Goal: Register for event/course

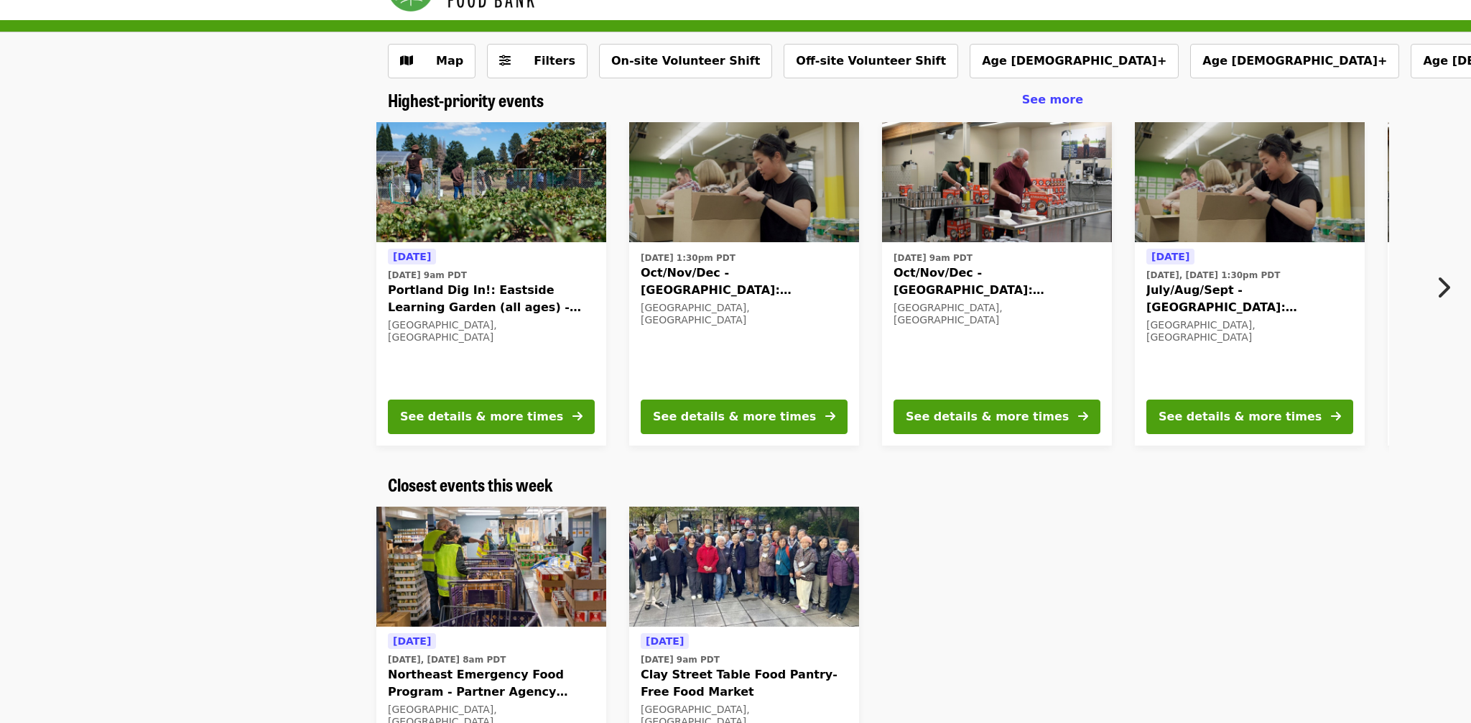
scroll to position [52, 0]
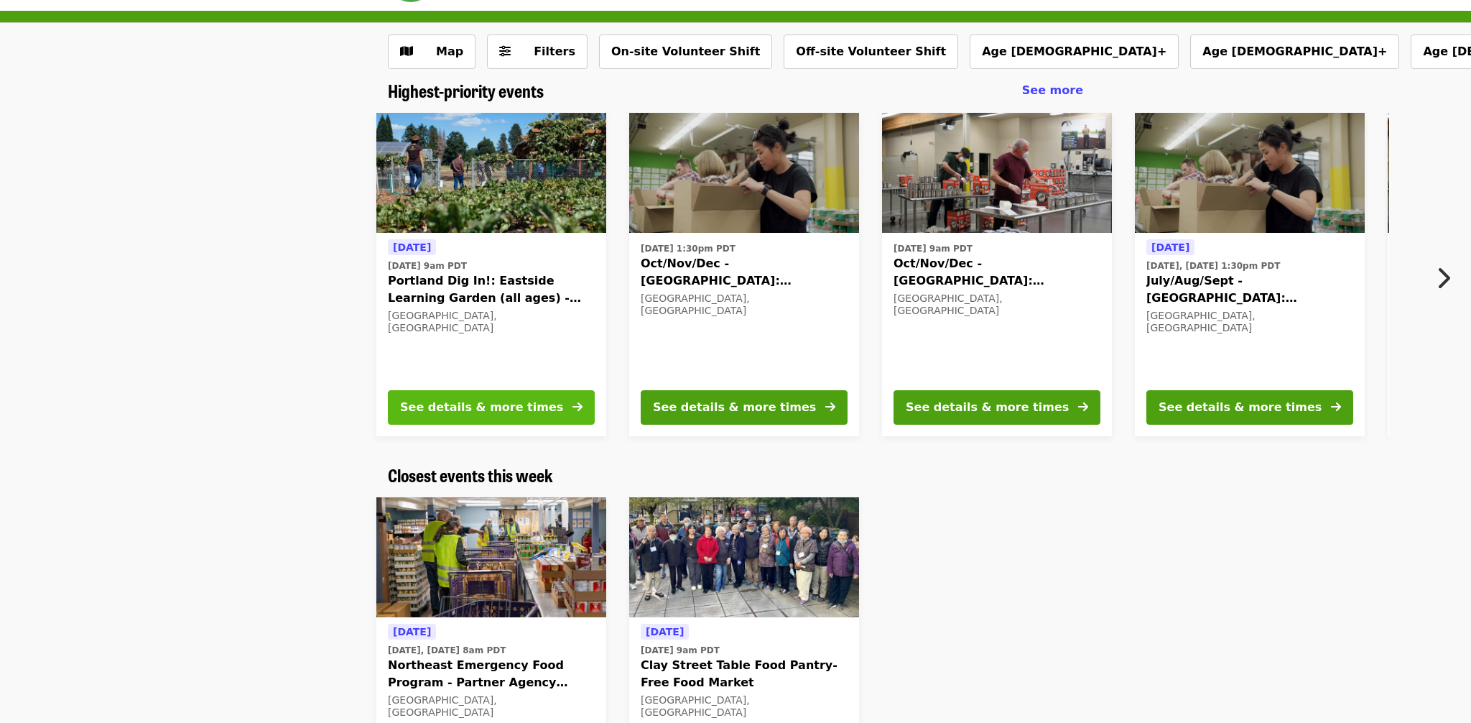
click at [443, 412] on div "See details & more times" at bounding box center [481, 407] width 163 height 17
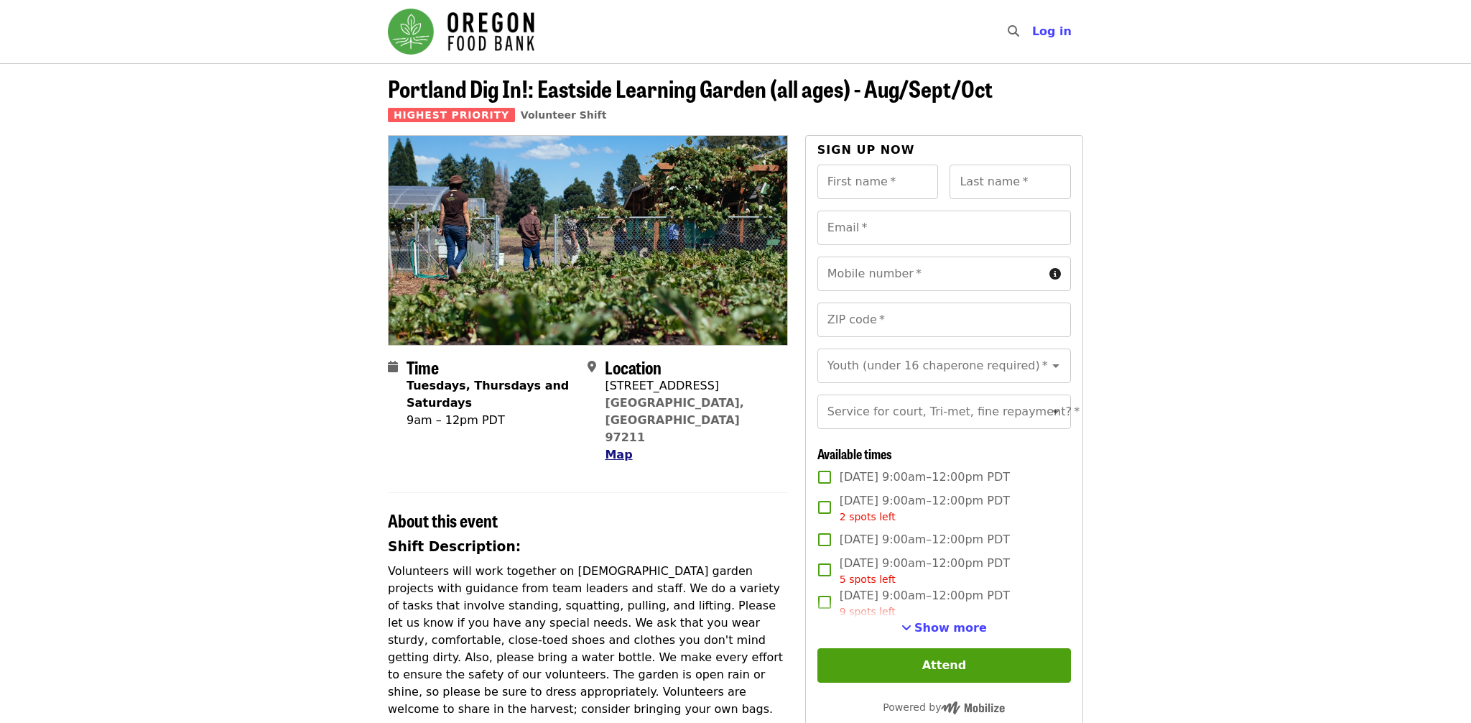
click at [621, 447] on span "Map" at bounding box center [618, 454] width 27 height 14
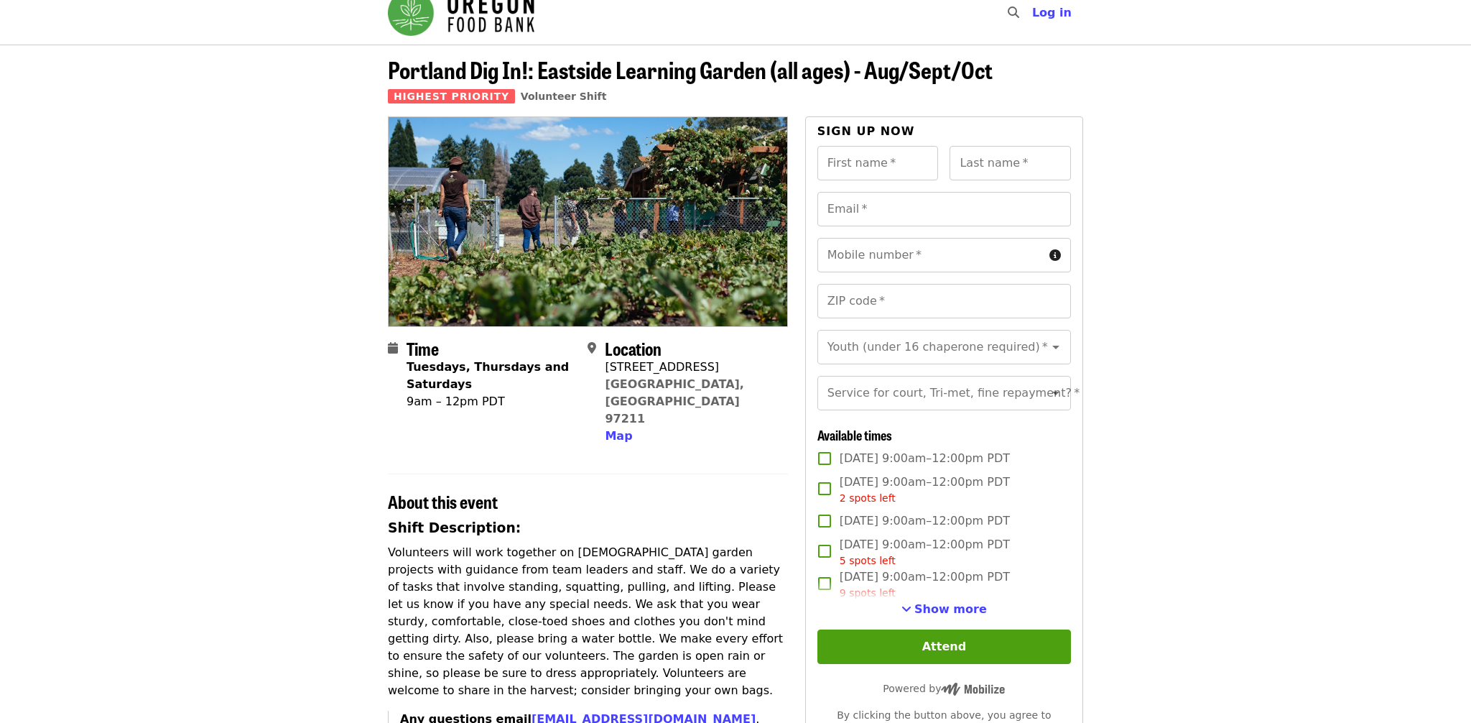
scroll to position [21, 0]
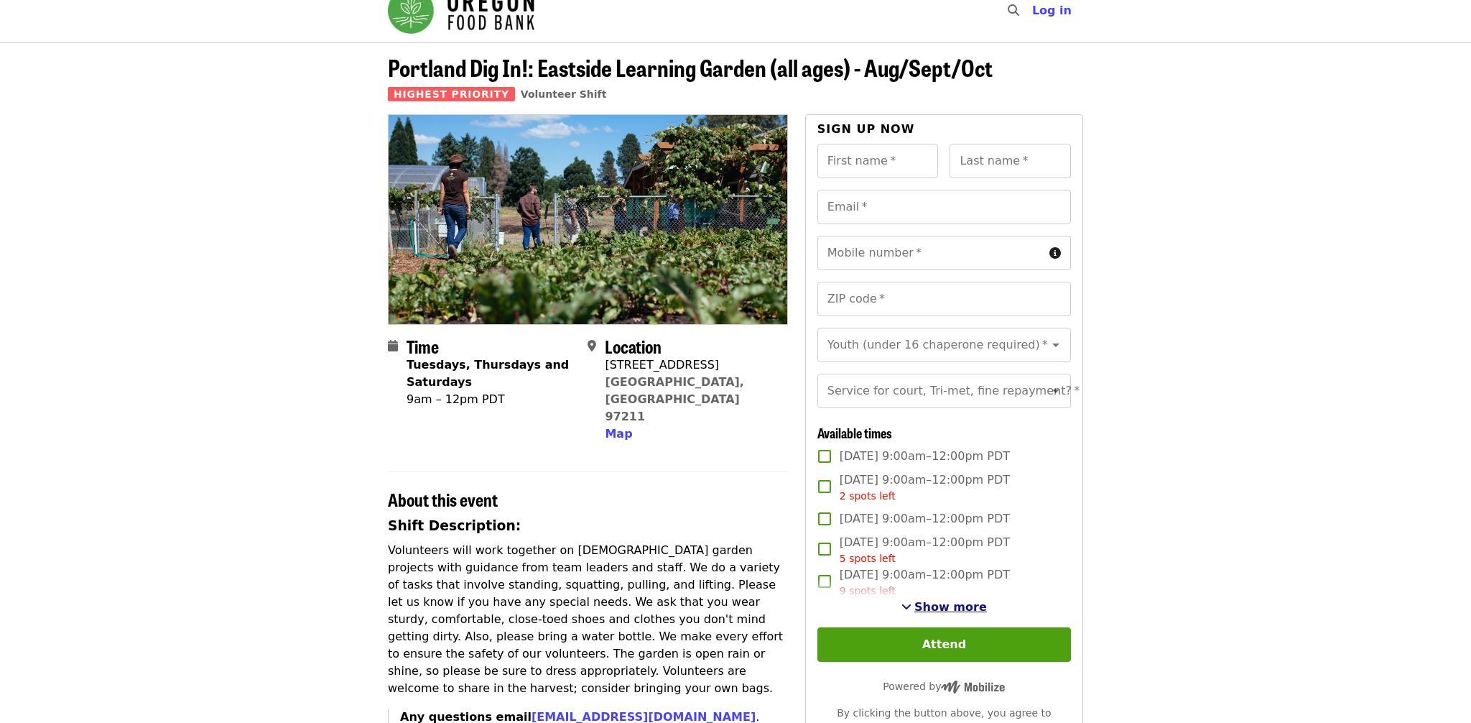
click at [945, 609] on span "Show more" at bounding box center [950, 607] width 73 height 14
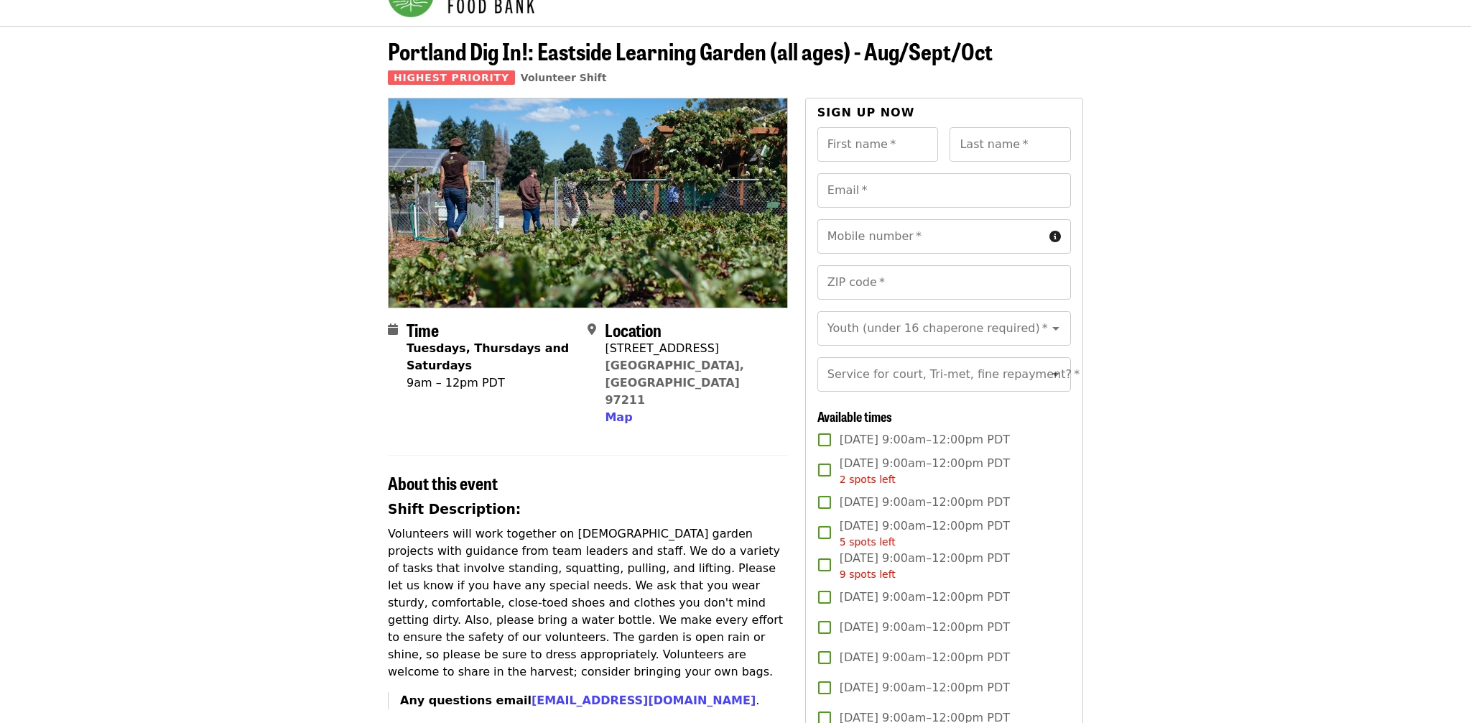
scroll to position [0, 0]
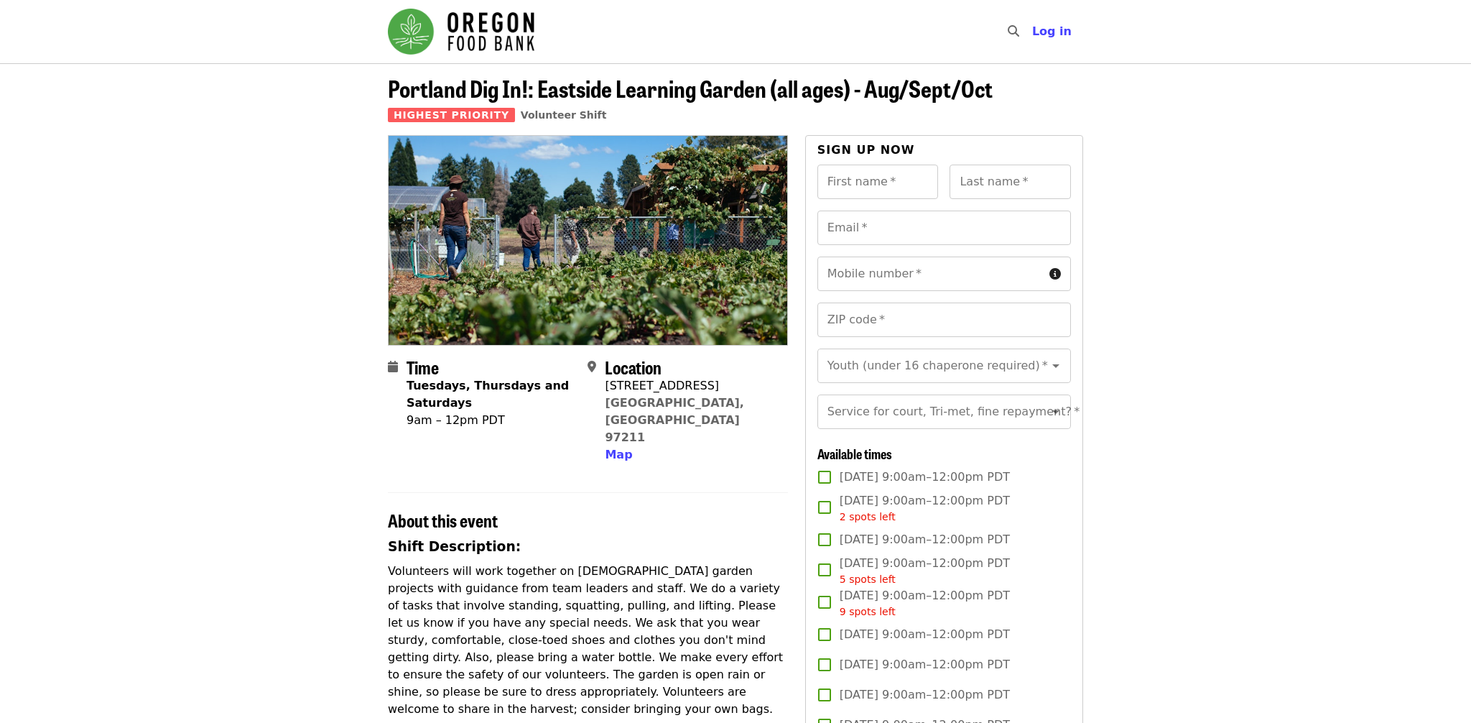
click at [865, 611] on span "9 spots left" at bounding box center [868, 610] width 56 height 11
